Goal: Check status: Check status

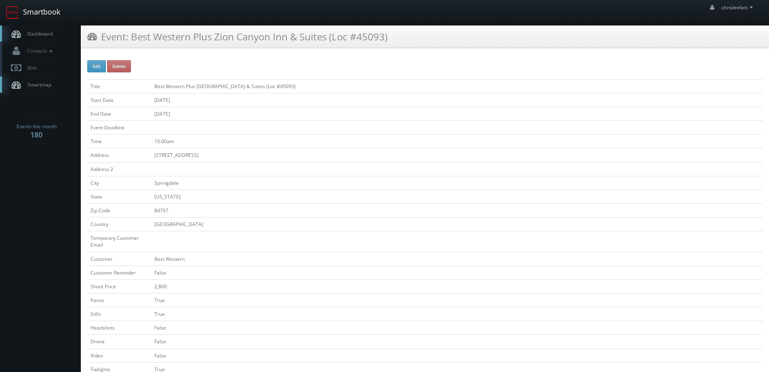
click at [55, 13] on link "Smartbook" at bounding box center [33, 12] width 66 height 25
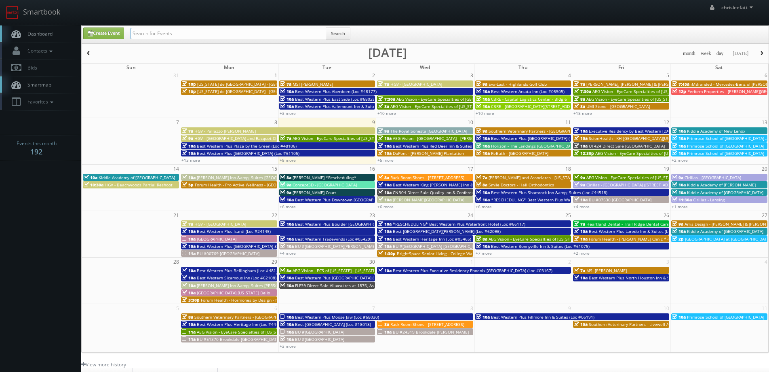
click at [227, 34] on input "text" at bounding box center [228, 33] width 196 height 11
type input "ny181"
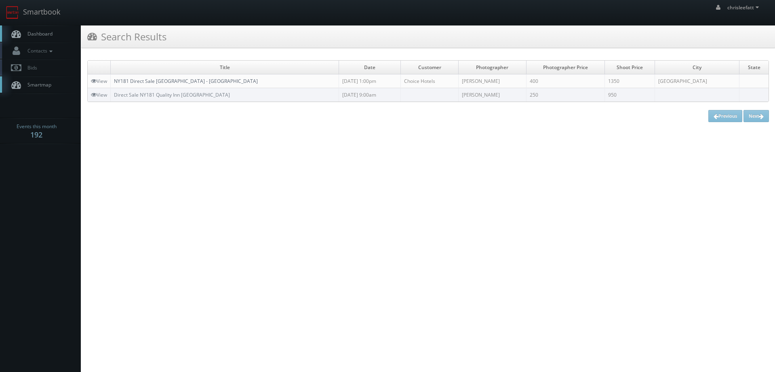
click at [202, 82] on link "NY181 Direct Sale [GEOGRAPHIC_DATA] - [GEOGRAPHIC_DATA]" at bounding box center [186, 81] width 144 height 7
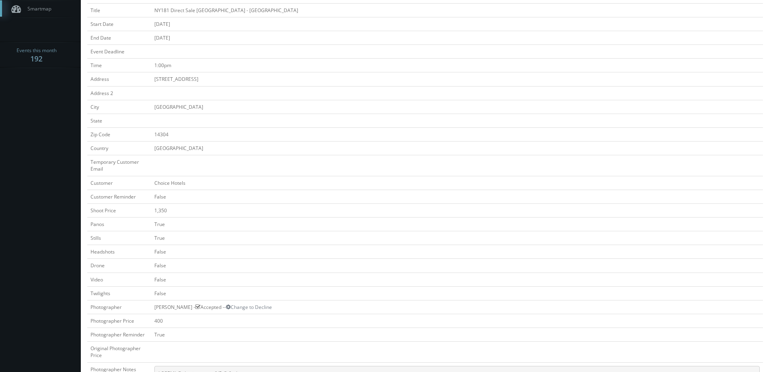
scroll to position [97, 0]
